Goal: Task Accomplishment & Management: Manage account settings

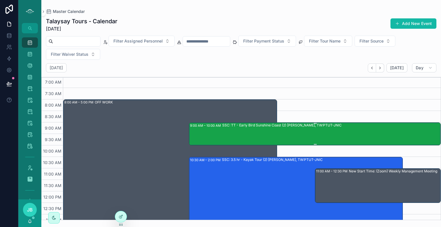
scroll to position [29, 0]
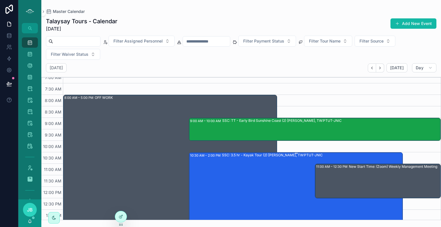
click at [279, 169] on div "SSC: 3.5 hr - Kayak Tour (2) [PERSON_NAME], TW:PTUT-JNIC" at bounding box center [312, 191] width 180 height 79
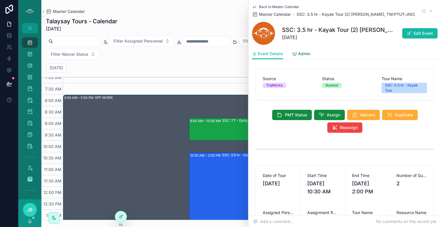
click at [302, 56] on span "Admin" at bounding box center [304, 54] width 12 height 6
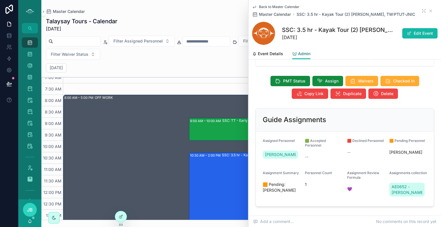
scroll to position [189, 0]
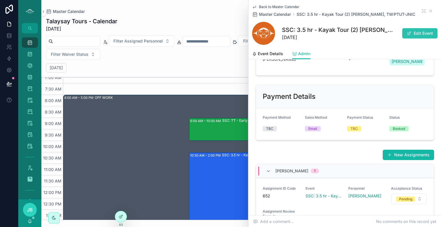
click at [413, 30] on button "Edit Event" at bounding box center [419, 33] width 35 height 10
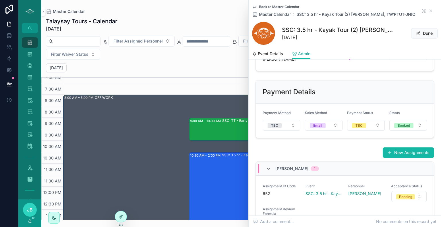
scroll to position [196, 0]
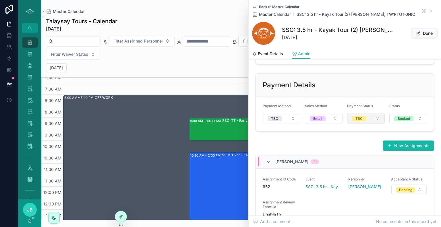
click at [358, 121] on div "TBC" at bounding box center [358, 118] width 7 height 5
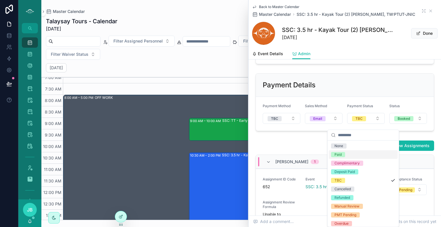
click at [347, 155] on div "Paid" at bounding box center [363, 154] width 69 height 9
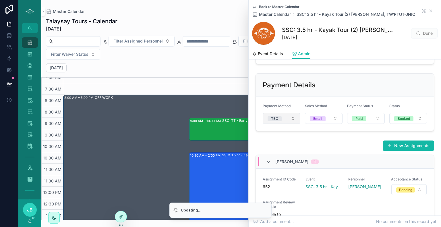
click at [286, 121] on button "TBC" at bounding box center [282, 118] width 38 height 11
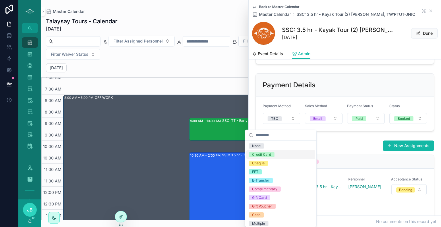
click at [272, 152] on span "Credit Card" at bounding box center [261, 154] width 26 height 5
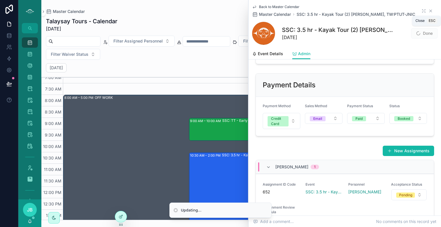
click at [428, 13] on icon "scrollable content" at bounding box center [430, 11] width 5 height 5
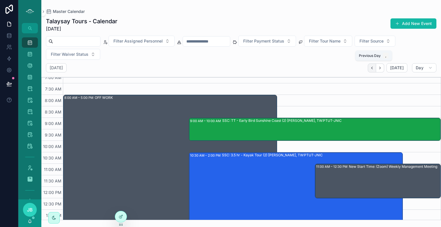
click at [374, 68] on icon "Back" at bounding box center [372, 68] width 4 height 4
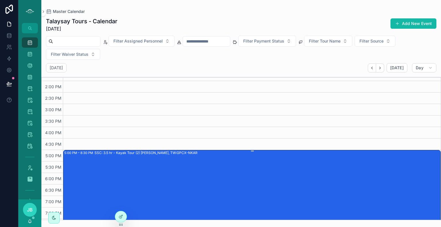
scroll to position [181, 0]
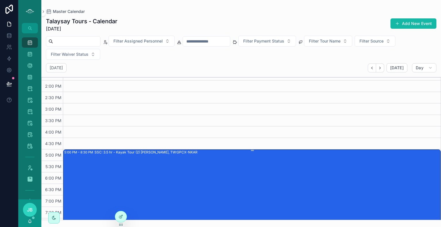
click at [224, 172] on div "SSC: 3.5 hr - Kayak Tour (2) [PERSON_NAME], TW:GPCX-NKAR" at bounding box center [266, 188] width 345 height 79
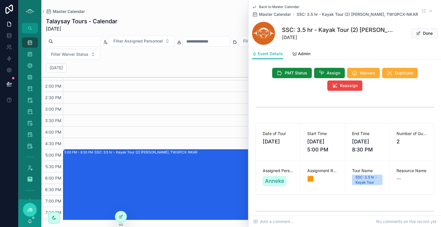
scroll to position [37, 0]
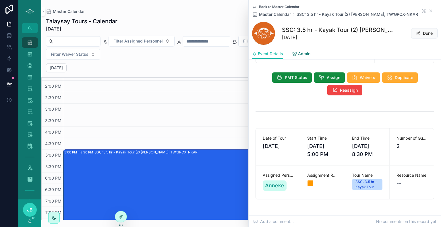
click at [302, 58] on link "Admin" at bounding box center [301, 53] width 18 height 11
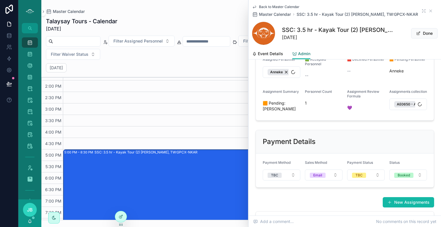
scroll to position [152, 0]
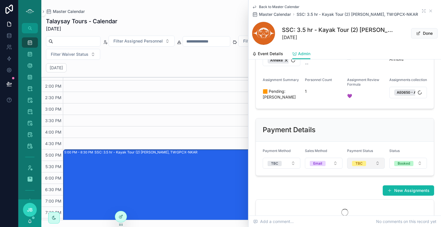
click at [355, 166] on div "TBC" at bounding box center [358, 163] width 7 height 5
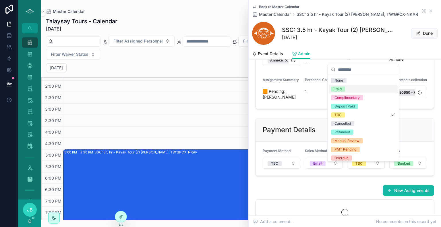
click at [341, 90] on span "Paid" at bounding box center [338, 88] width 14 height 5
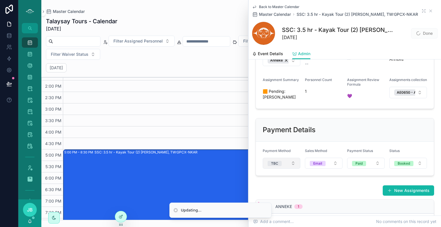
click at [285, 168] on button "TBC" at bounding box center [282, 163] width 38 height 11
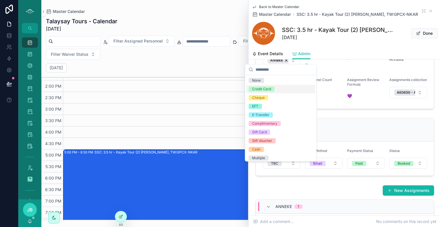
click at [267, 88] on div "Credit Card" at bounding box center [261, 88] width 19 height 5
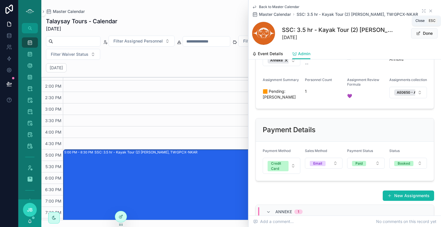
click at [428, 10] on icon "scrollable content" at bounding box center [430, 11] width 5 height 5
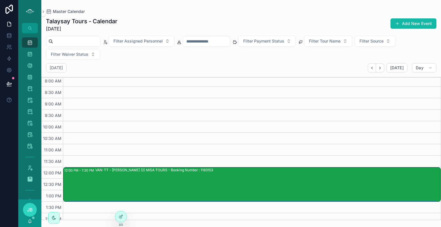
scroll to position [32, 0]
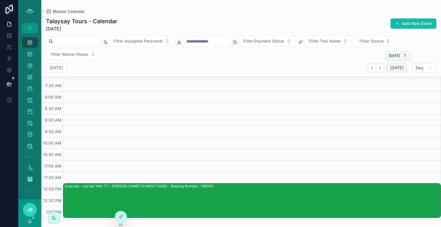
click at [398, 71] on button "[DATE]" at bounding box center [396, 67] width 21 height 9
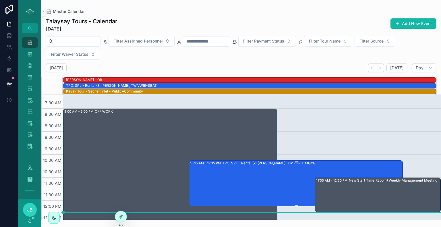
click at [265, 184] on div "TPC: SPL - Rental (2) [PERSON_NAME], TW:RHRU-MGYG" at bounding box center [312, 182] width 180 height 45
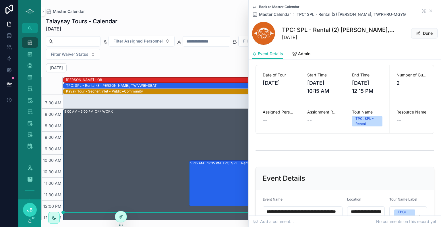
scroll to position [157, 0]
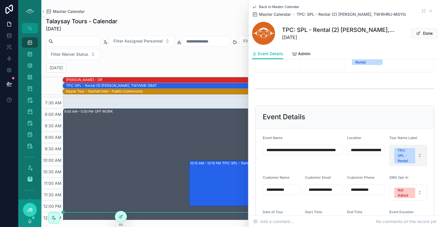
click at [410, 154] on span "TPC: SPL - Rental" at bounding box center [404, 155] width 21 height 15
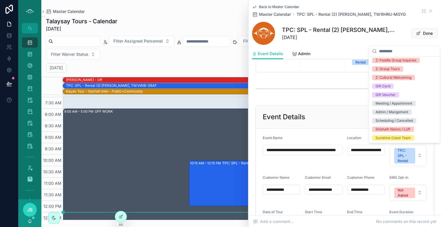
scroll to position [762, 0]
click at [395, 117] on div "Scheduling / Cancelled" at bounding box center [393, 119] width 37 height 5
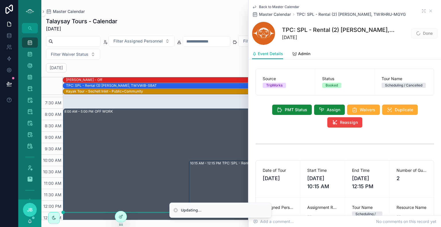
scroll to position [0, 0]
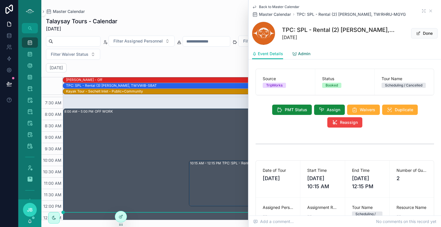
click at [301, 53] on span "Admin" at bounding box center [304, 54] width 12 height 6
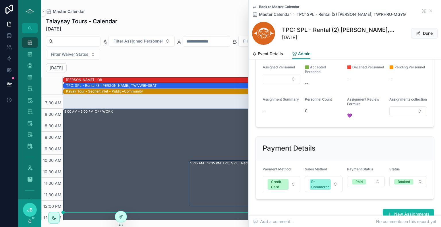
scroll to position [178, 0]
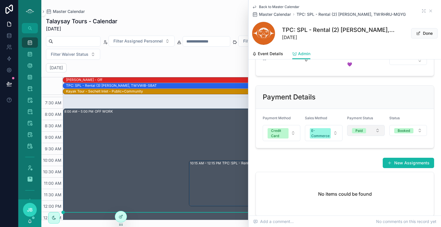
click at [355, 133] on div "Paid" at bounding box center [358, 130] width 7 height 5
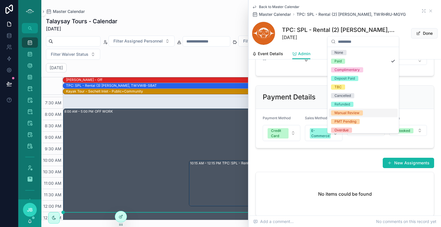
scroll to position [28, 0]
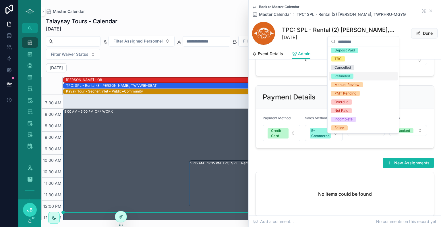
click at [347, 76] on div "Refunded" at bounding box center [341, 75] width 15 height 5
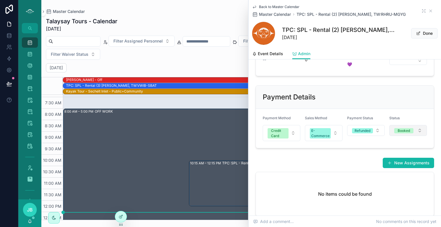
click at [410, 136] on button "Booked" at bounding box center [408, 130] width 38 height 11
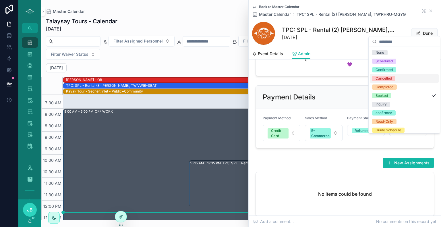
click at [394, 80] on span "Cancelled" at bounding box center [383, 78] width 23 height 5
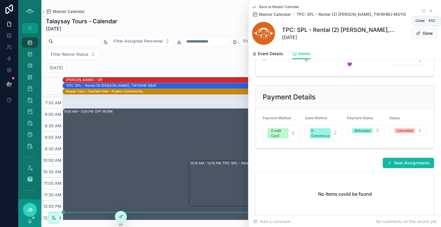
click at [428, 11] on icon "scrollable content" at bounding box center [430, 11] width 5 height 5
